Goal: Information Seeking & Learning: Learn about a topic

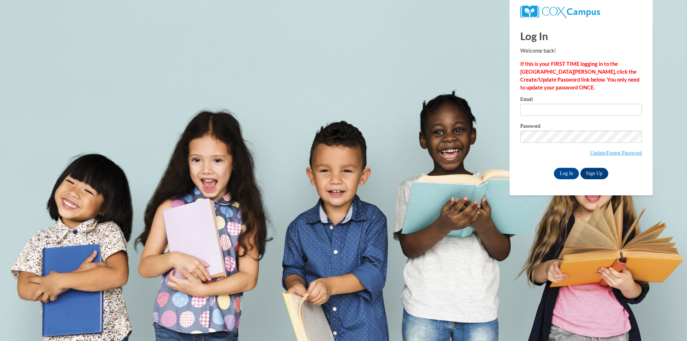
click at [558, 111] on input "Email" at bounding box center [581, 110] width 122 height 12
drag, startPoint x: 536, startPoint y: 154, endPoint x: 538, endPoint y: 147, distance: 6.9
click at [536, 152] on span "Update/Forgot Password" at bounding box center [581, 146] width 122 height 30
click at [550, 110] on input "Email" at bounding box center [581, 110] width 122 height 12
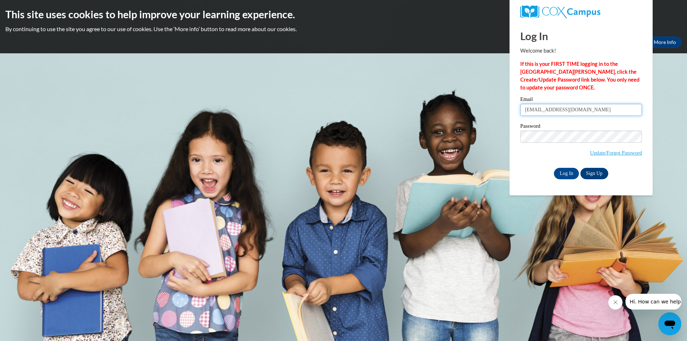
type input "espaige@yahoo.com"
click at [560, 173] on input "Log In" at bounding box center [566, 173] width 25 height 11
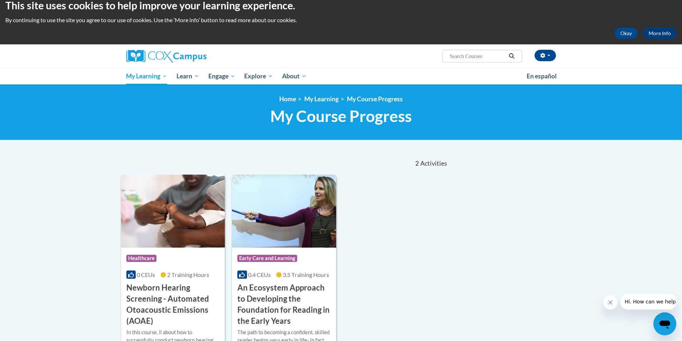
scroll to position [6, 0]
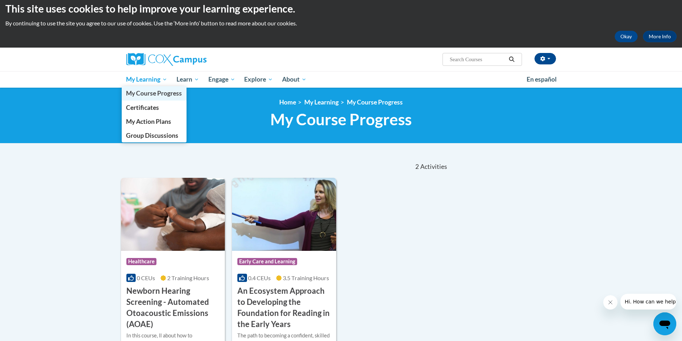
click at [157, 93] on span "My Course Progress" at bounding box center [154, 93] width 56 height 8
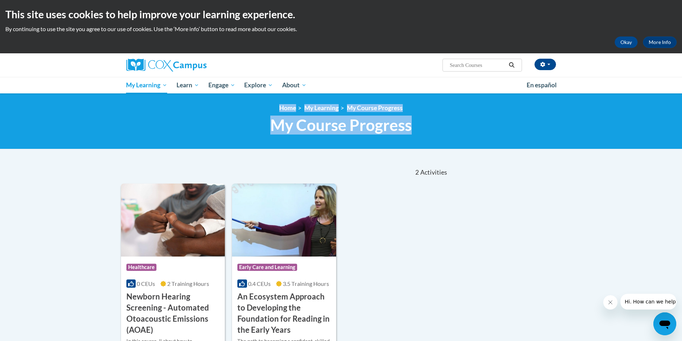
drag, startPoint x: 681, startPoint y: 93, endPoint x: 681, endPoint y: 127, distance: 33.3
click at [681, 127] on body "This site uses cookies to help improve your learning experience. By continuing …" at bounding box center [341, 270] width 682 height 540
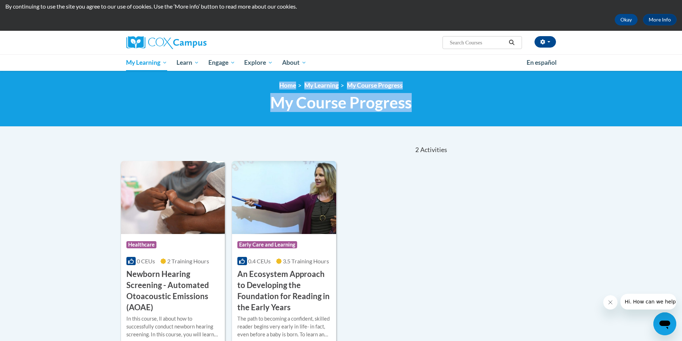
scroll to position [18, 0]
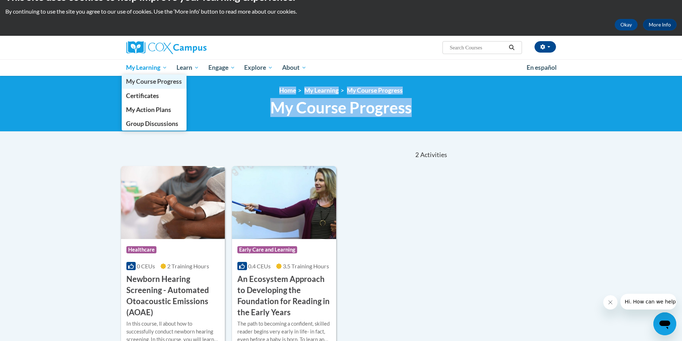
click at [155, 79] on span "My Course Progress" at bounding box center [154, 82] width 56 height 8
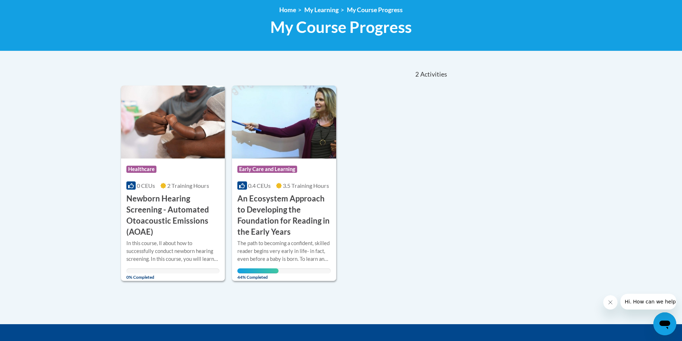
scroll to position [100, 0]
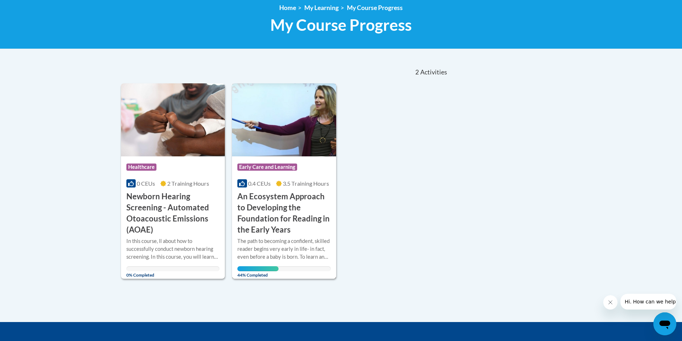
click at [290, 128] on img at bounding box center [284, 119] width 104 height 73
